Goal: Task Accomplishment & Management: Use online tool/utility

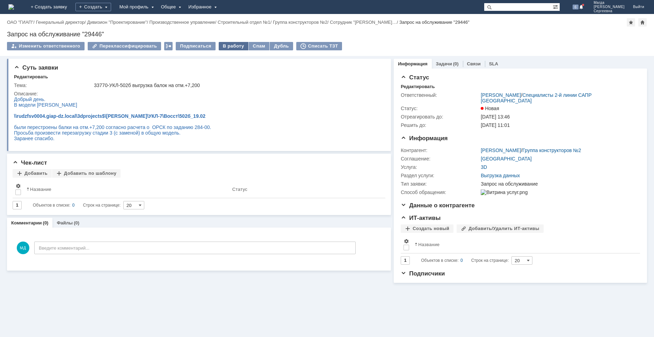
click at [221, 45] on div "В работу" at bounding box center [234, 46] width 30 height 8
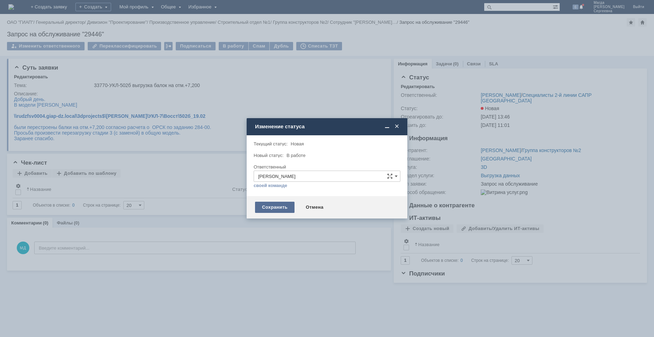
click at [263, 206] on div "Сохранить" at bounding box center [274, 207] width 39 height 11
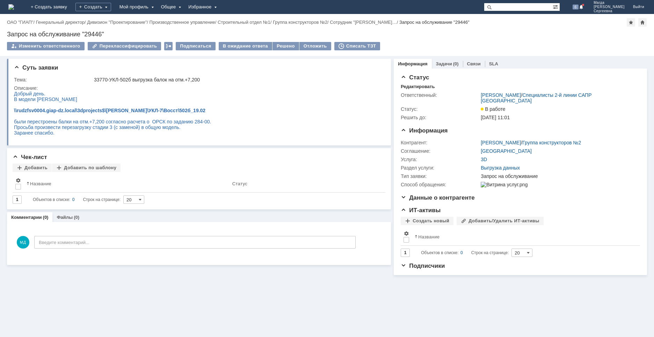
click at [224, 291] on div "Суть заявки Тема: 33770-УКЛ-502б выгрузка балок на отм.+7,200 Описание: Чек-лис…" at bounding box center [327, 196] width 654 height 281
click at [279, 45] on div "Решено" at bounding box center [286, 46] width 27 height 8
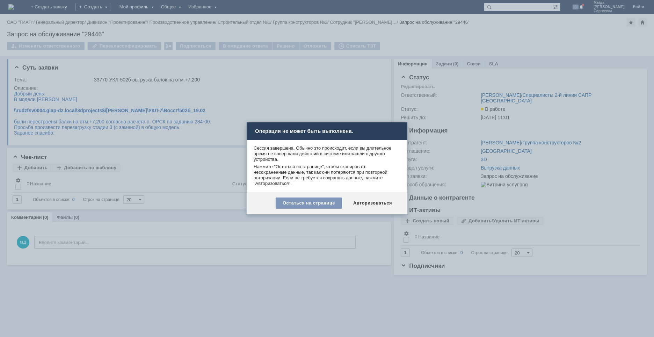
click at [329, 239] on div at bounding box center [327, 168] width 654 height 337
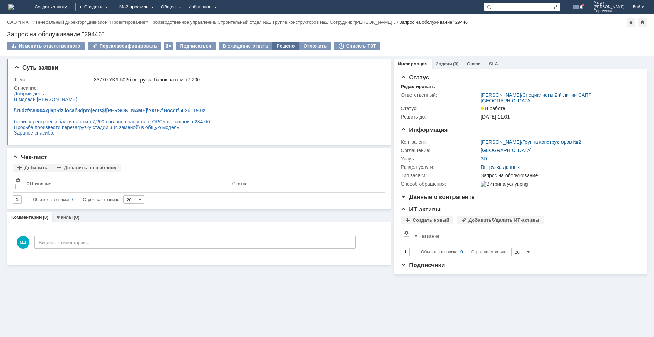
click at [276, 46] on div "Решено" at bounding box center [286, 46] width 27 height 8
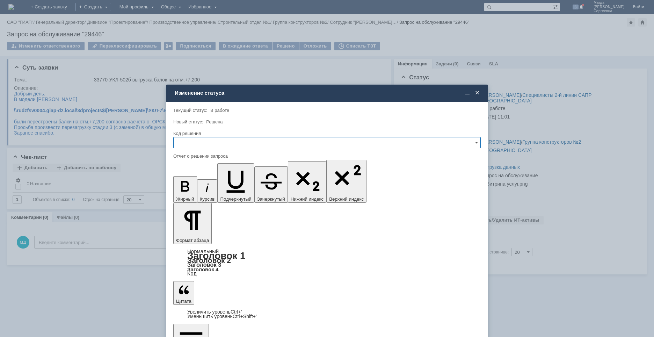
click at [197, 144] on input "text" at bounding box center [326, 142] width 307 height 11
drag, startPoint x: 196, startPoint y: 190, endPoint x: 17, endPoint y: 51, distance: 227.3
click at [196, 190] on span "Решено" at bounding box center [327, 190] width 298 height 6
type input "Решено"
